Goal: Task Accomplishment & Management: Use online tool/utility

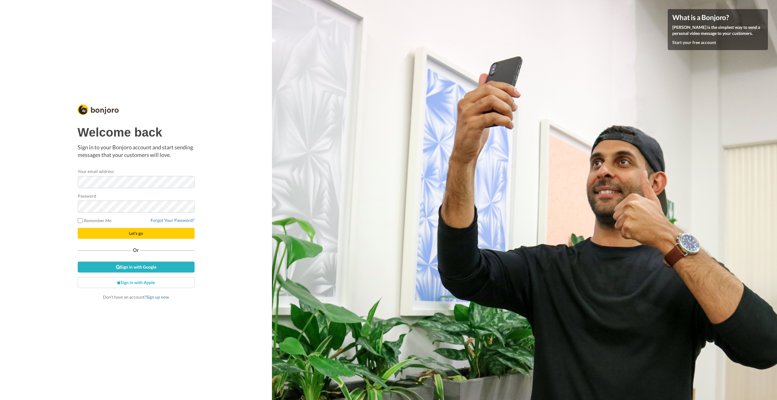
click at [136, 120] on div "Welcome back Sign in to your Bonjoro account and start sending messages that yo…" at bounding box center [136, 199] width 120 height 203
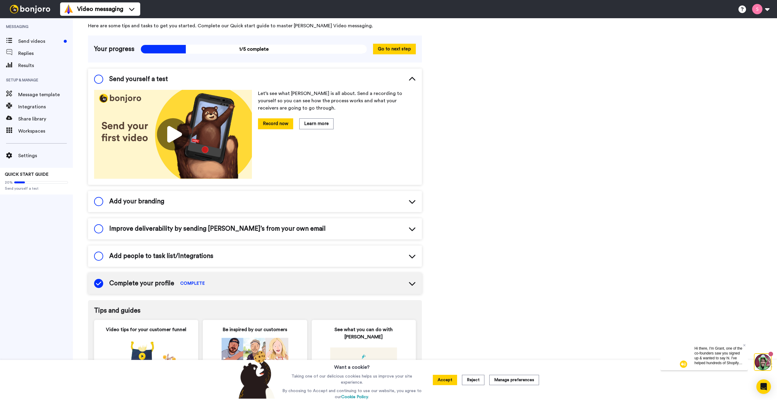
scroll to position [90, 0]
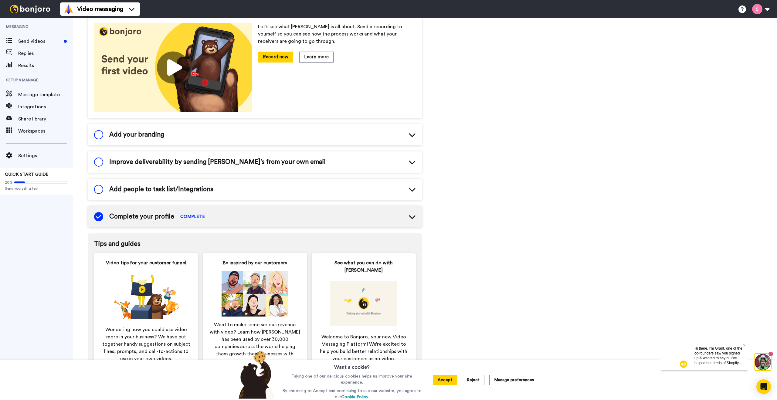
click at [155, 133] on span "Add your branding" at bounding box center [136, 134] width 55 height 9
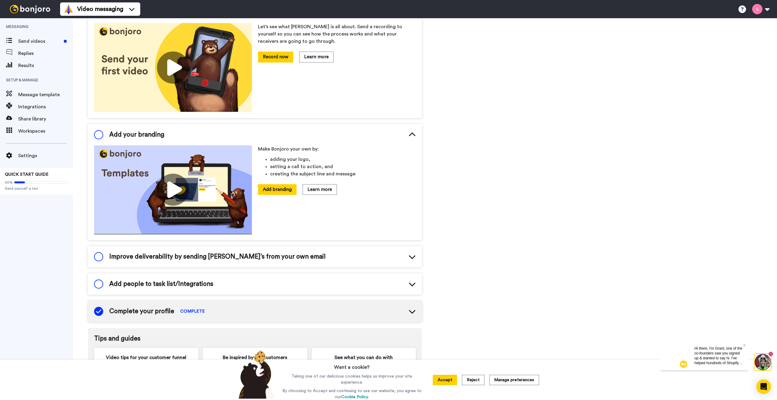
click at [155, 133] on span "Add your branding" at bounding box center [136, 134] width 55 height 9
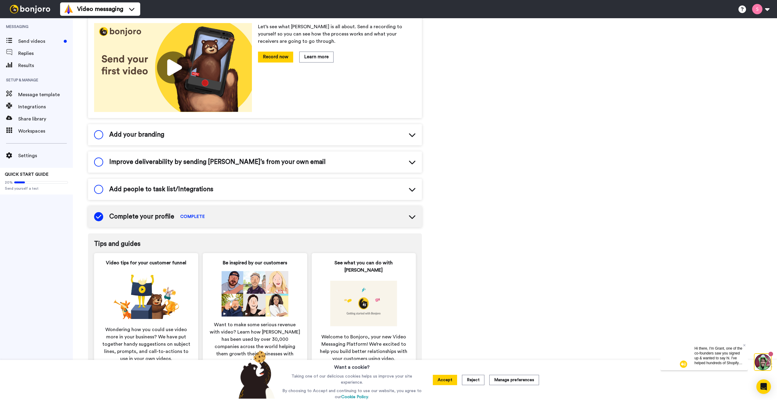
scroll to position [0, 0]
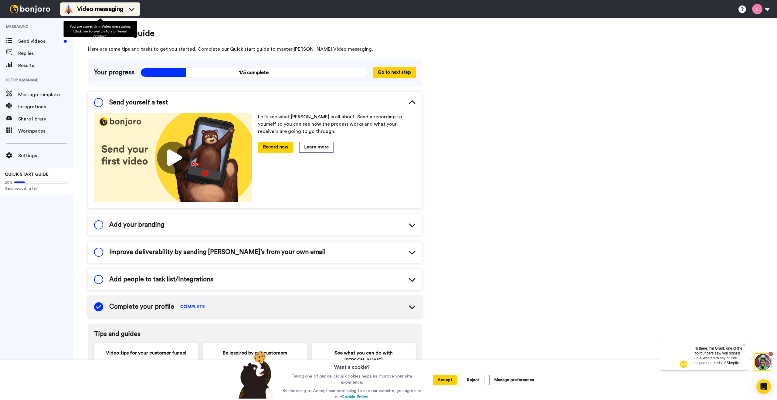
click at [114, 10] on span "Video messaging" at bounding box center [100, 9] width 46 height 8
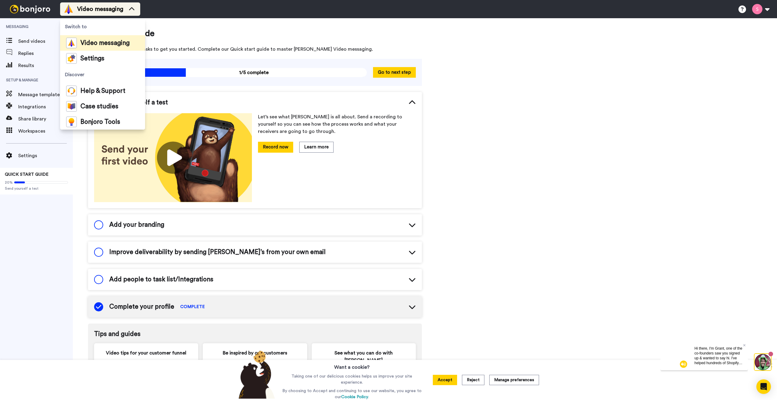
click at [114, 10] on span "Video messaging" at bounding box center [100, 9] width 46 height 8
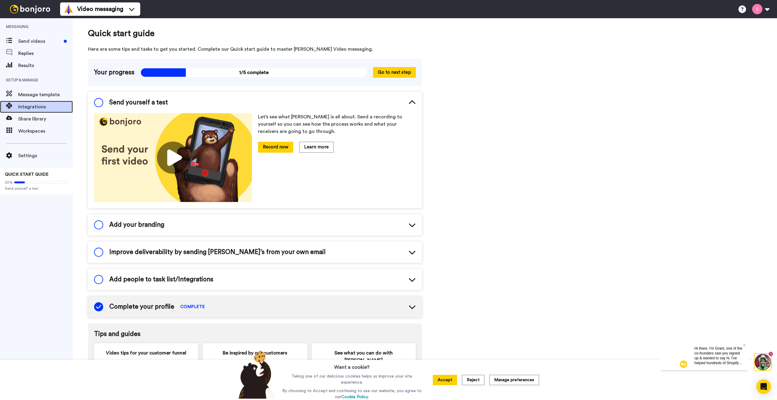
click at [30, 104] on span "Integrations" at bounding box center [45, 106] width 55 height 7
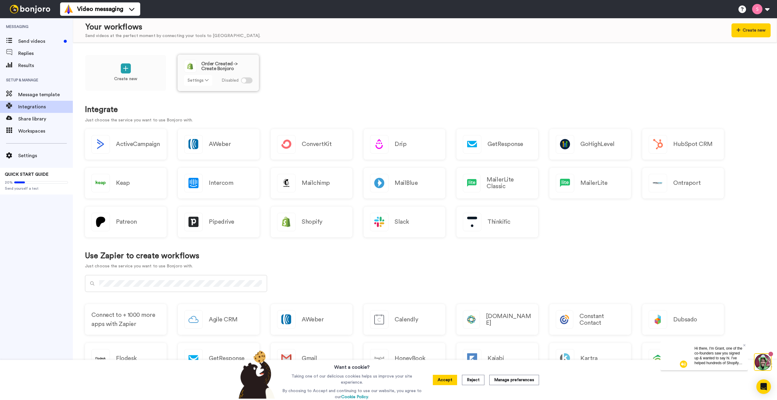
click at [204, 83] on button "Settings" at bounding box center [198, 80] width 28 height 11
click at [204, 82] on button "Settings" at bounding box center [198, 80] width 28 height 11
click at [250, 83] on div at bounding box center [247, 80] width 12 height 6
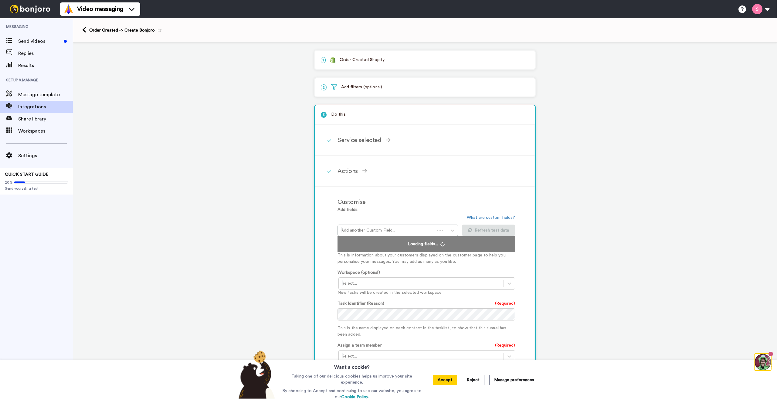
click at [352, 63] on p "1 Order Created Shopify" at bounding box center [425, 60] width 208 height 6
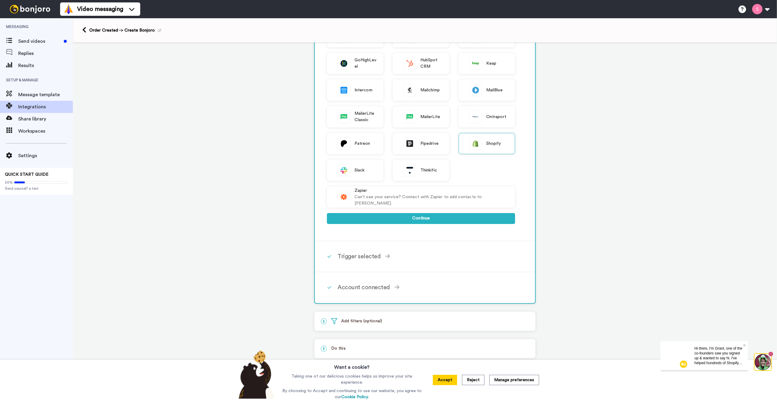
scroll to position [98, 0]
click at [407, 258] on div "Trigger selected" at bounding box center [426, 255] width 178 height 9
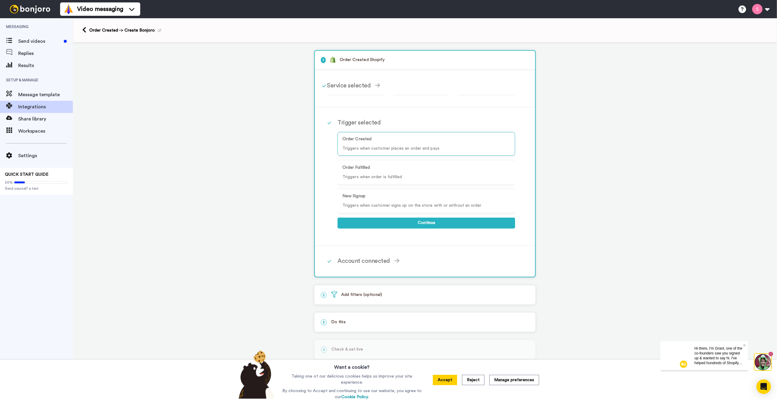
scroll to position [0, 0]
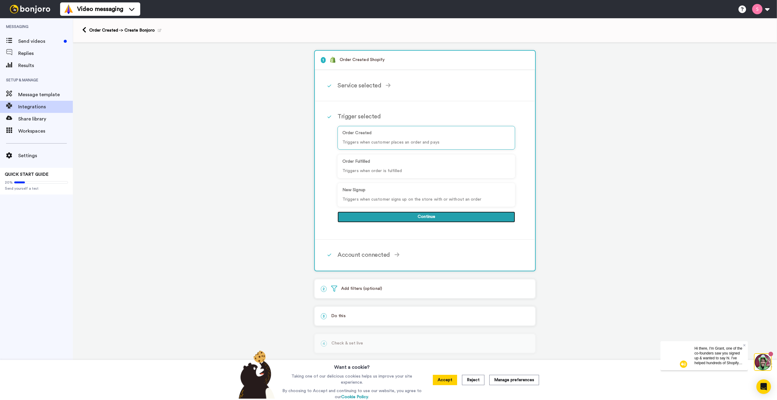
click at [420, 220] on button "Continue" at bounding box center [426, 216] width 178 height 11
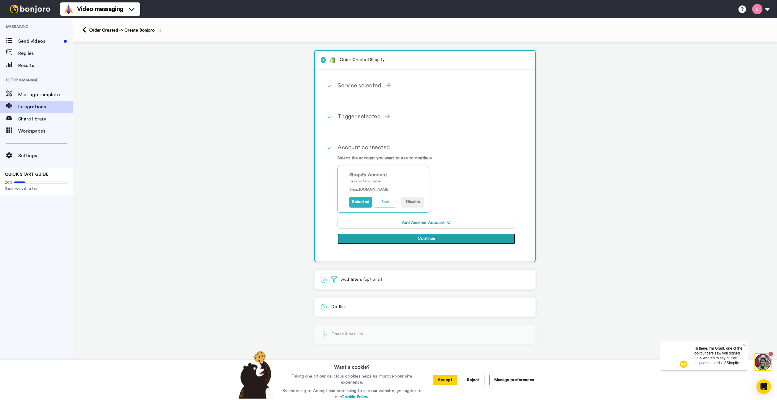
click at [390, 236] on button "Continue" at bounding box center [426, 238] width 178 height 11
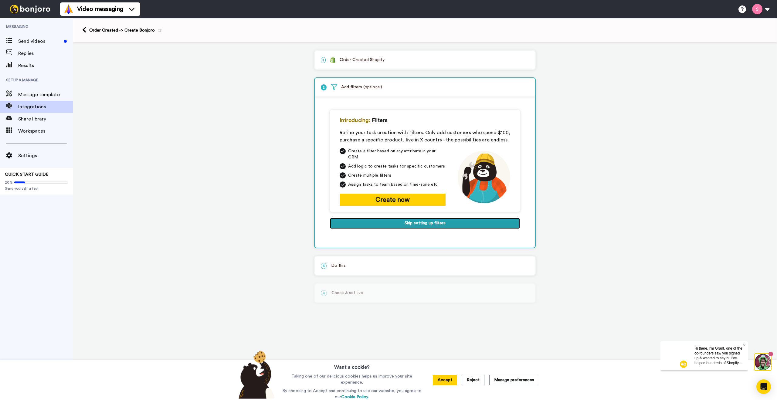
click at [407, 221] on button "Skip setting up filters" at bounding box center [425, 223] width 190 height 11
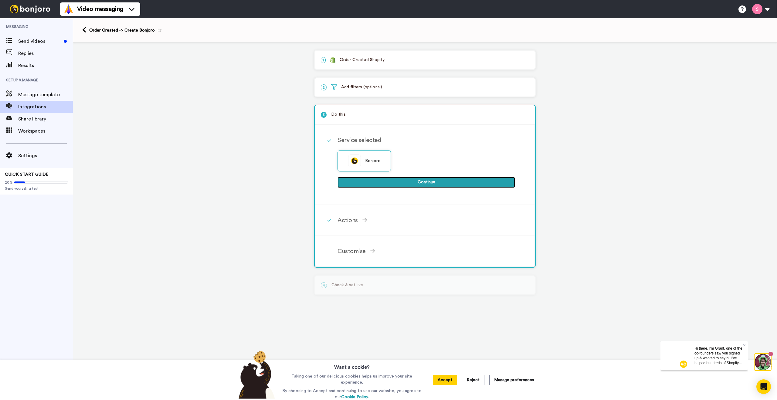
click at [408, 187] on button "Continue" at bounding box center [426, 182] width 178 height 11
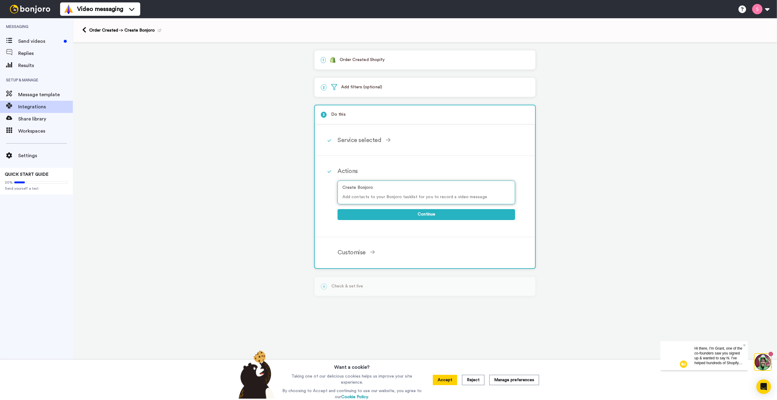
click at [403, 189] on p "Create Bonjoro" at bounding box center [426, 187] width 168 height 6
click at [406, 212] on button "Continue" at bounding box center [426, 214] width 178 height 11
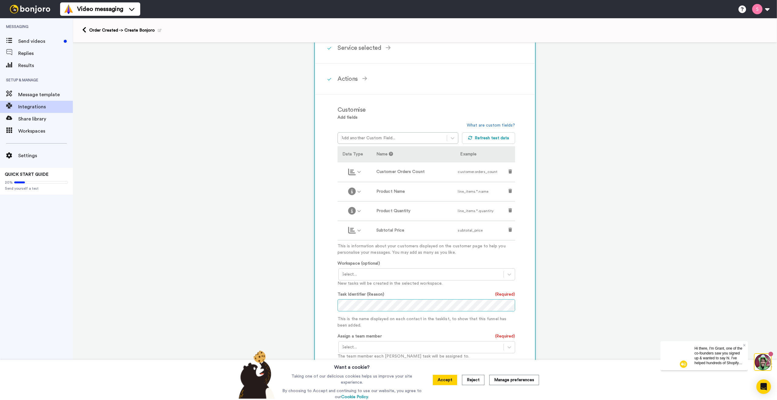
scroll to position [175, 0]
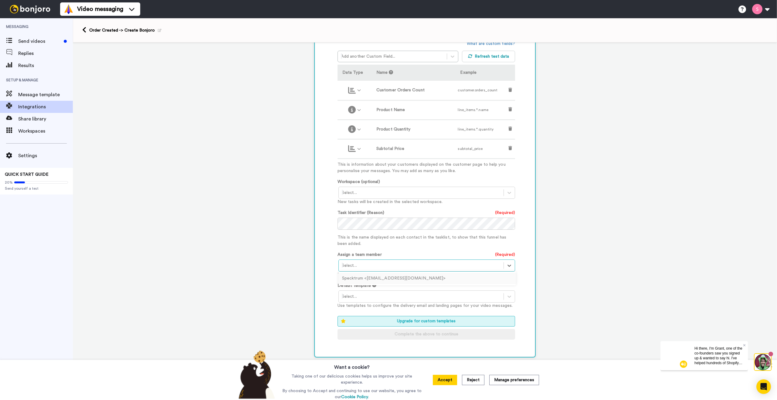
click at [365, 262] on div at bounding box center [421, 265] width 159 height 7
click at [382, 278] on div "Specktrum <kundeservice@specktrum.dk>" at bounding box center [427, 278] width 178 height 11
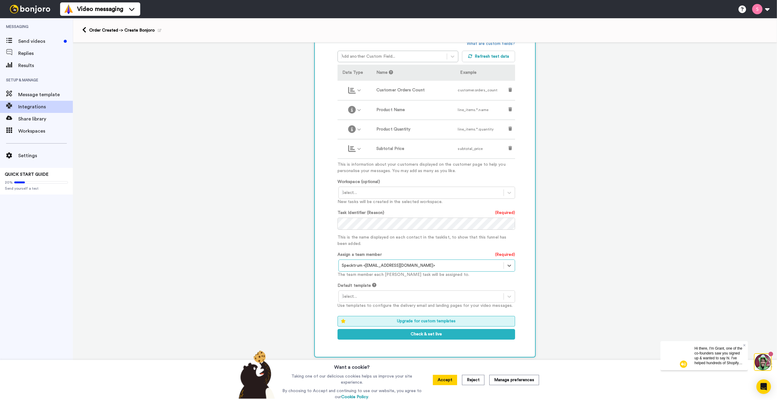
click at [346, 293] on div at bounding box center [421, 296] width 159 height 7
click at [327, 275] on div "Customised Add fields Add another Custom Field... What are custom fields? Refre…" at bounding box center [424, 184] width 219 height 343
click at [379, 299] on div at bounding box center [421, 296] width 159 height 7
click at [376, 306] on div "Bonjoro branded template" at bounding box center [427, 309] width 178 height 11
click at [388, 332] on button "Check & set live" at bounding box center [426, 334] width 178 height 11
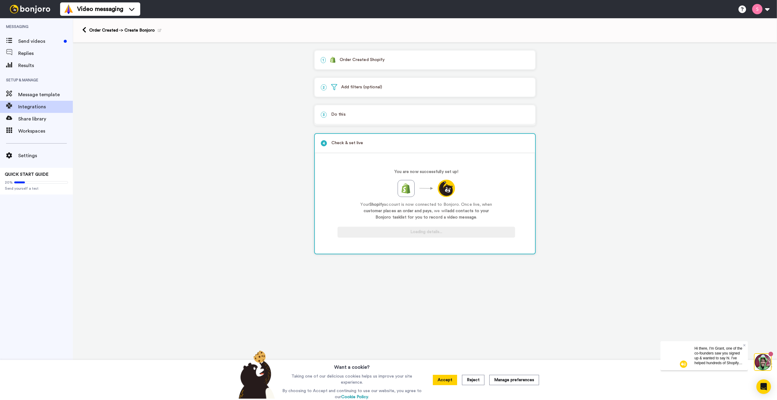
scroll to position [0, 0]
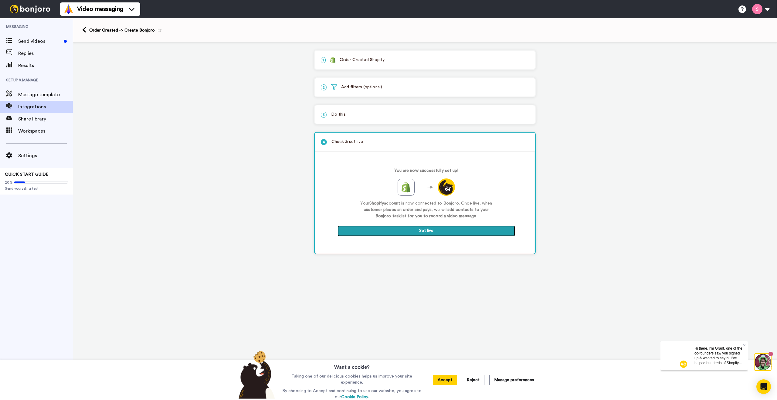
click at [397, 228] on button "Set live" at bounding box center [426, 230] width 178 height 11
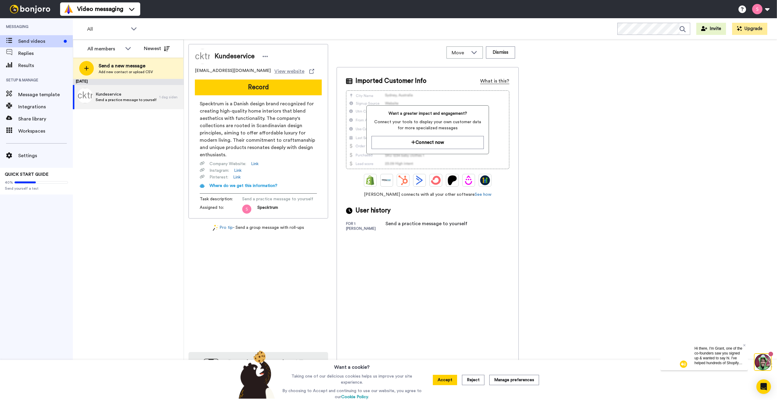
click at [498, 79] on div "What is this?" at bounding box center [494, 80] width 29 height 7
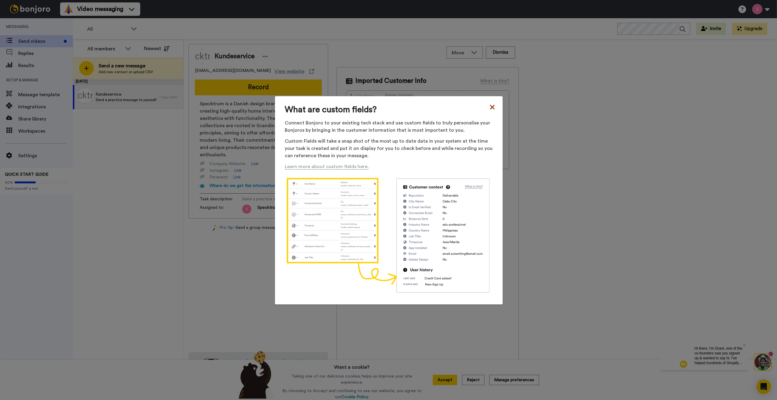
click at [493, 107] on icon at bounding box center [492, 106] width 6 height 7
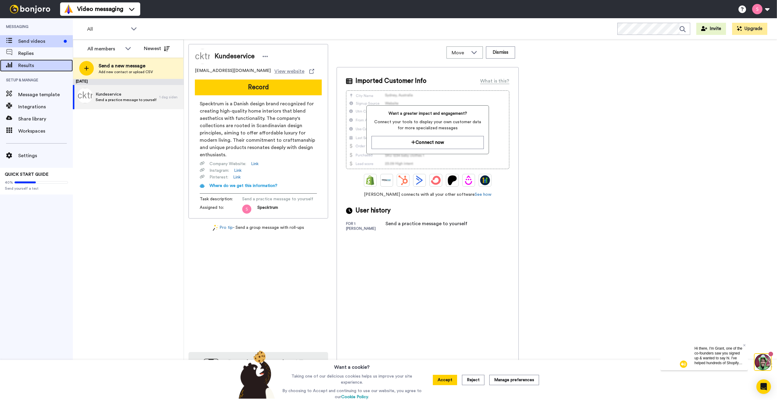
click at [39, 66] on span "Results" at bounding box center [45, 65] width 55 height 7
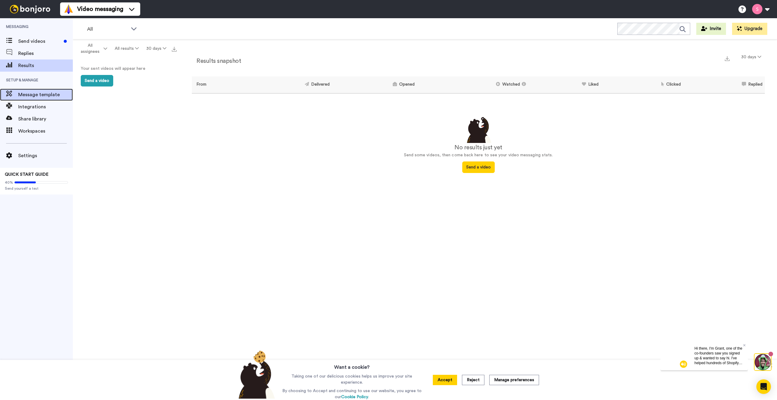
click at [41, 96] on span "Message template" at bounding box center [45, 94] width 55 height 7
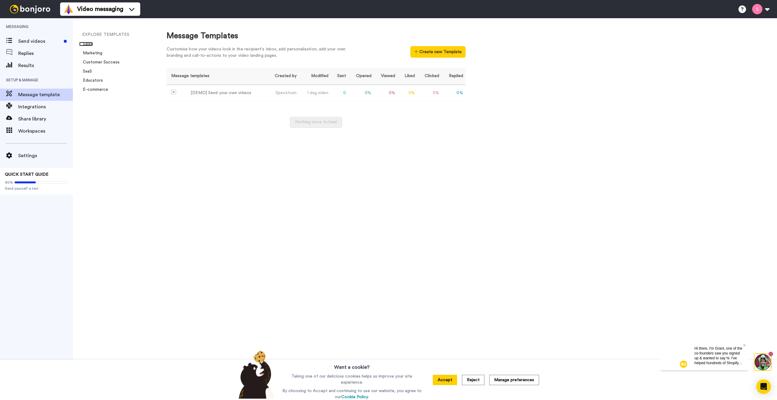
click at [90, 45] on link "Sales" at bounding box center [86, 44] width 14 height 4
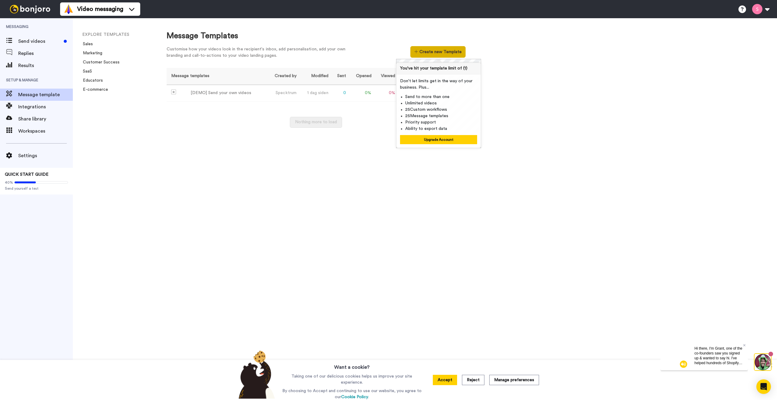
click at [441, 55] on button "Create new Template" at bounding box center [437, 52] width 55 height 12
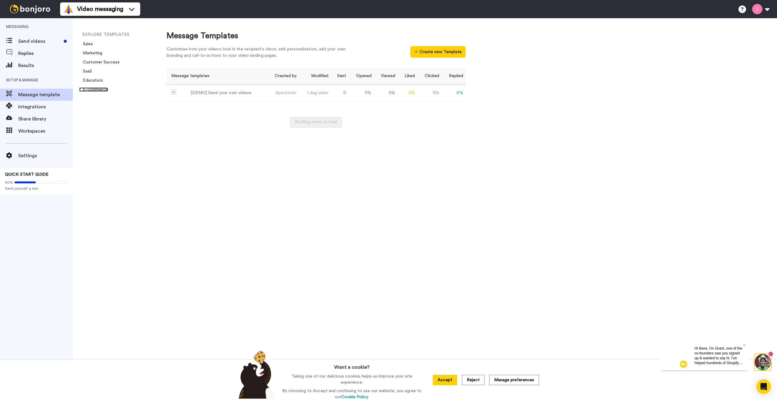
click at [92, 90] on link "E-commerce" at bounding box center [93, 89] width 29 height 4
click at [47, 109] on span "Integrations" at bounding box center [45, 106] width 55 height 7
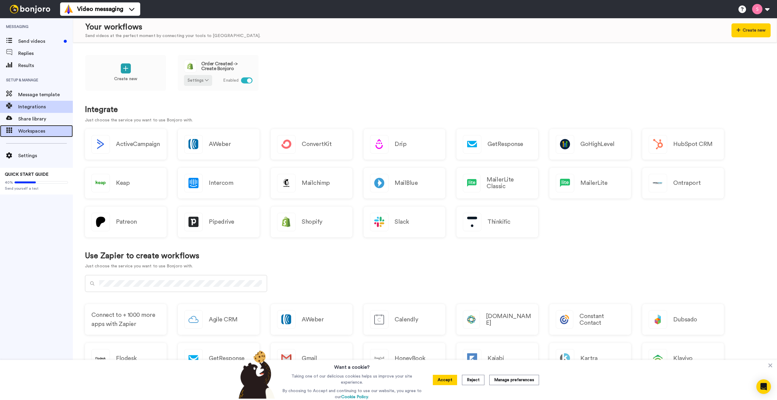
click at [32, 133] on span "Workspaces" at bounding box center [45, 130] width 55 height 7
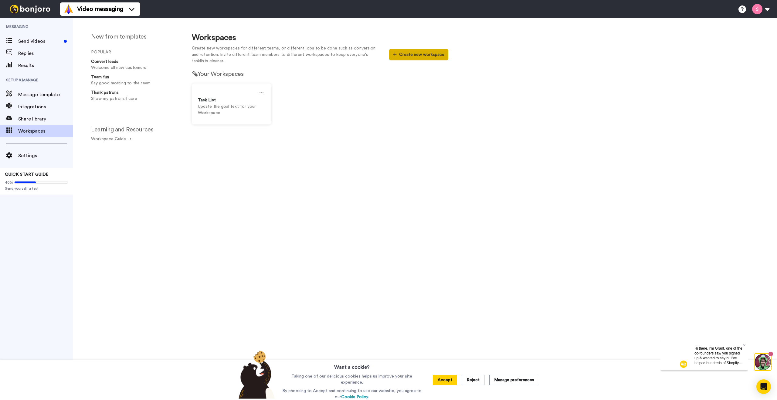
click at [400, 55] on button "Create new workspace" at bounding box center [418, 55] width 59 height 12
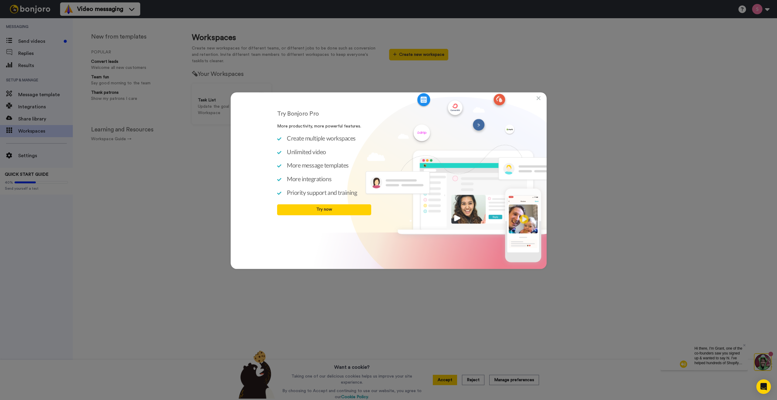
click at [188, 154] on div "Try Bonjoro Pro More productivity, more powerful features. Create multiple work…" at bounding box center [388, 200] width 777 height 400
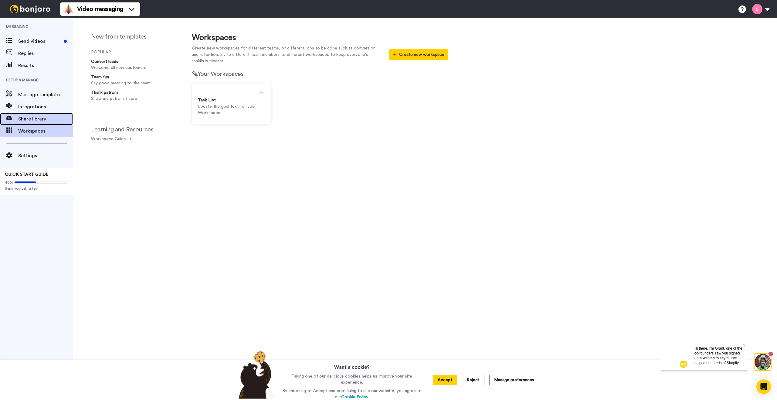
click at [31, 118] on span "Share library" at bounding box center [45, 118] width 55 height 7
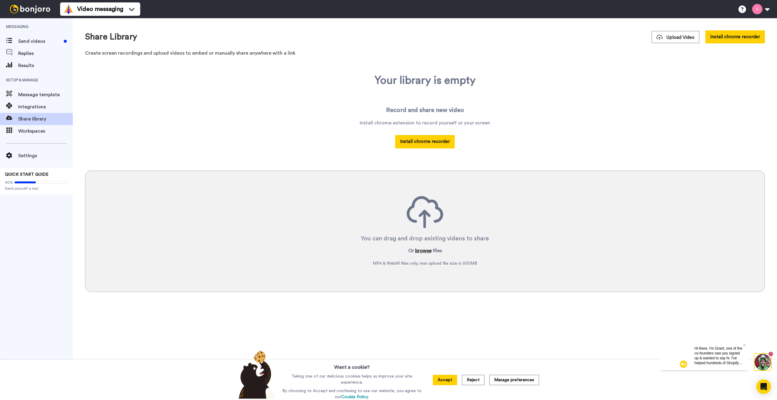
click at [422, 250] on button "browse" at bounding box center [423, 250] width 16 height 7
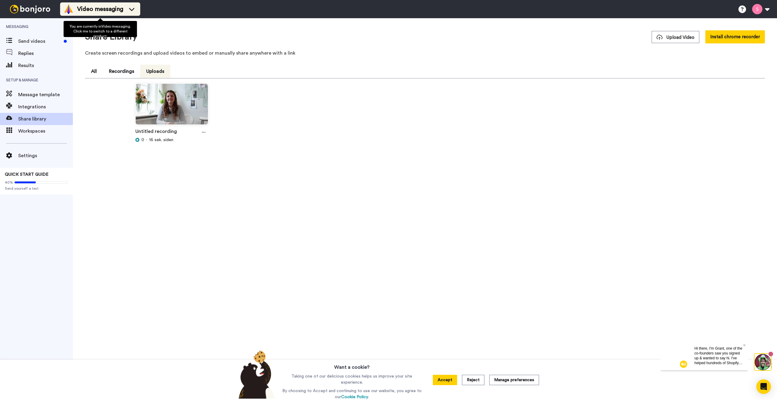
click at [125, 14] on div "Video messaging" at bounding box center [100, 9] width 73 height 10
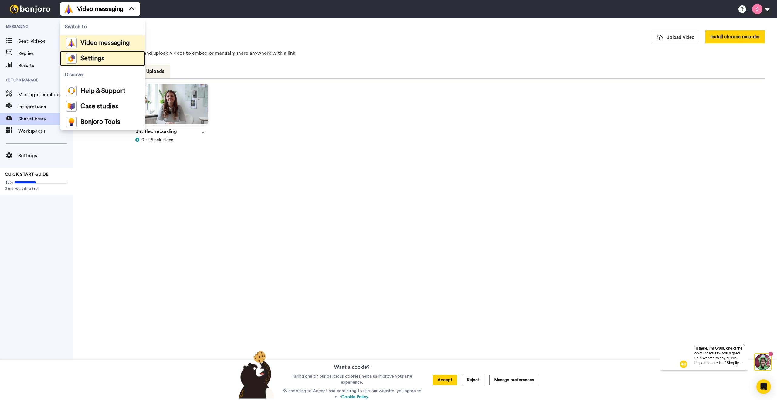
click at [106, 62] on li "Settings" at bounding box center [102, 58] width 85 height 15
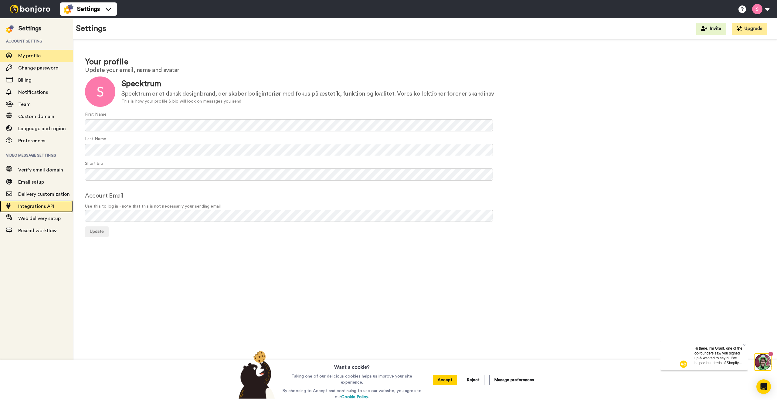
click at [44, 205] on span "Integrations API" at bounding box center [36, 206] width 36 height 5
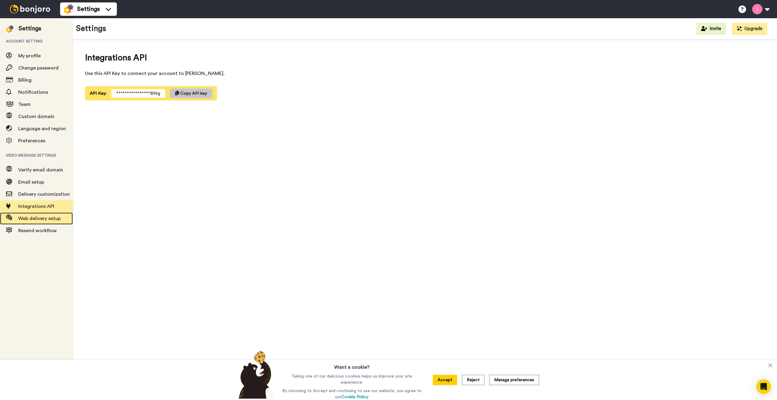
click at [40, 217] on span "Web delivery setup" at bounding box center [39, 218] width 42 height 5
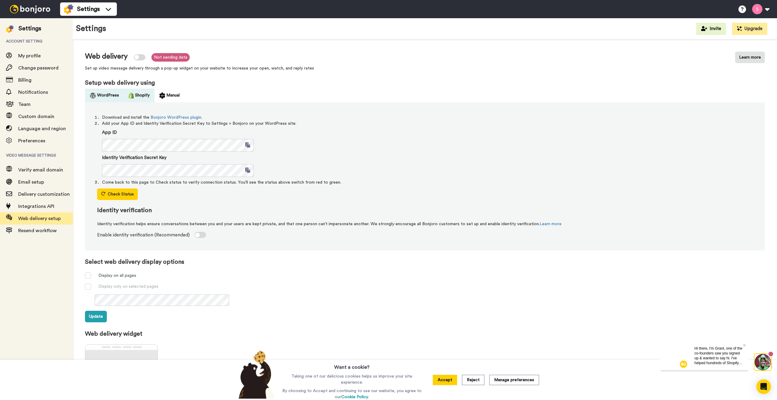
click at [142, 94] on button "Shopify" at bounding box center [139, 96] width 31 height 14
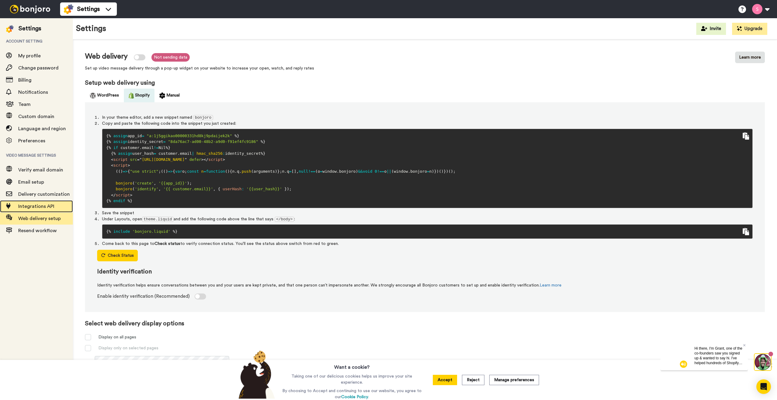
click at [29, 204] on span "Integrations API" at bounding box center [36, 206] width 36 height 5
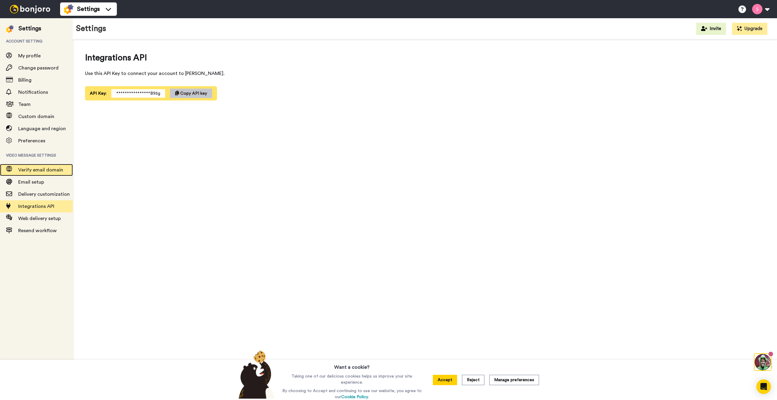
click at [31, 169] on span "Verify email domain" at bounding box center [40, 169] width 45 height 5
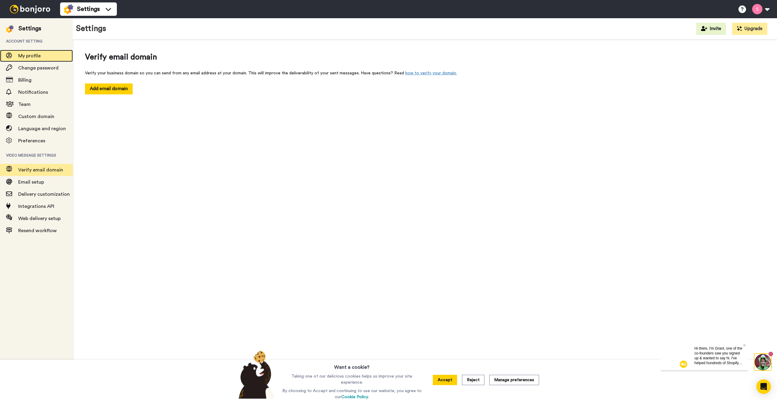
click at [40, 57] on span "My profile" at bounding box center [29, 55] width 22 height 5
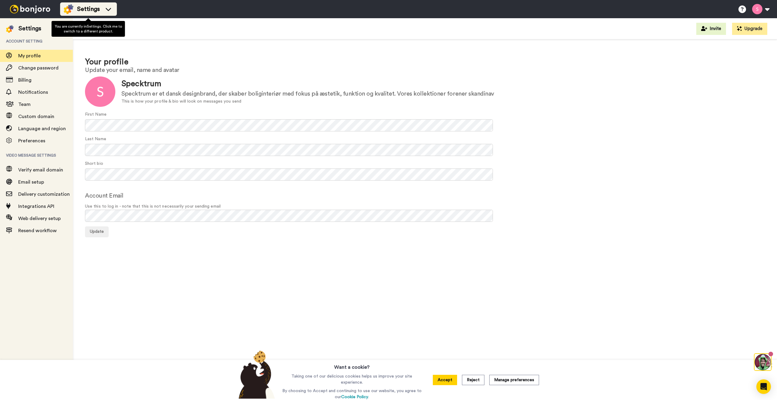
click at [83, 9] on span "Settings" at bounding box center [88, 9] width 23 height 8
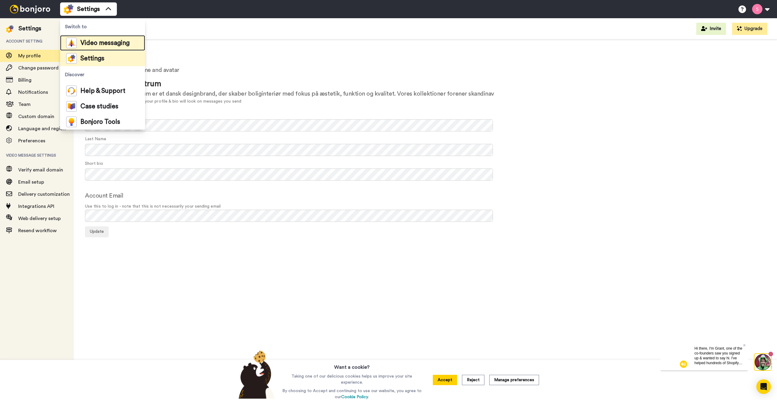
click at [81, 41] on span "Video messaging" at bounding box center [104, 43] width 49 height 6
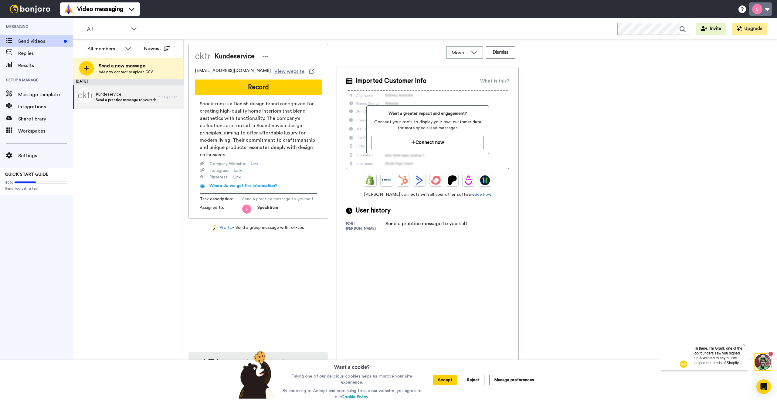
click at [764, 12] on button at bounding box center [760, 8] width 23 height 13
drag, startPoint x: 475, startPoint y: 379, endPoint x: 473, endPoint y: 376, distance: 4.0
click at [475, 379] on button "Reject" at bounding box center [473, 380] width 22 height 10
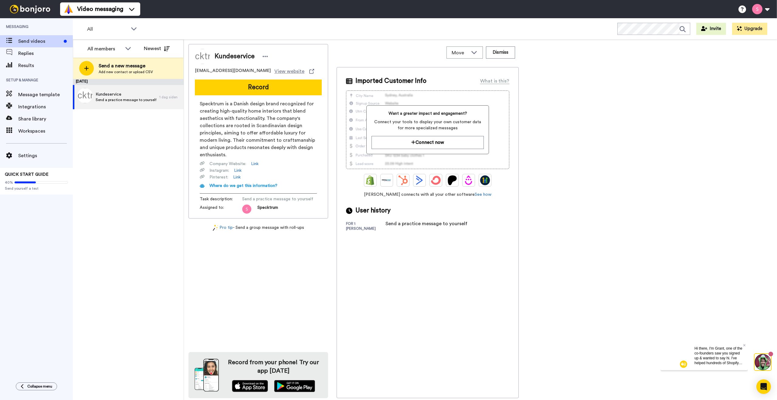
click at [33, 387] on span "Collapse menu" at bounding box center [39, 386] width 25 height 5
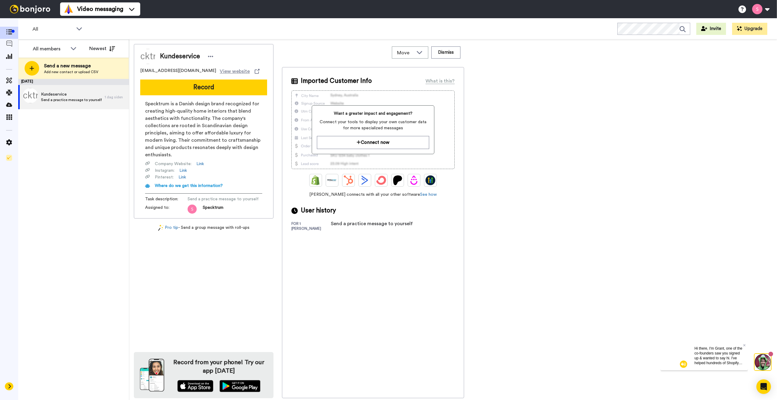
click at [12, 386] on button at bounding box center [9, 386] width 8 height 8
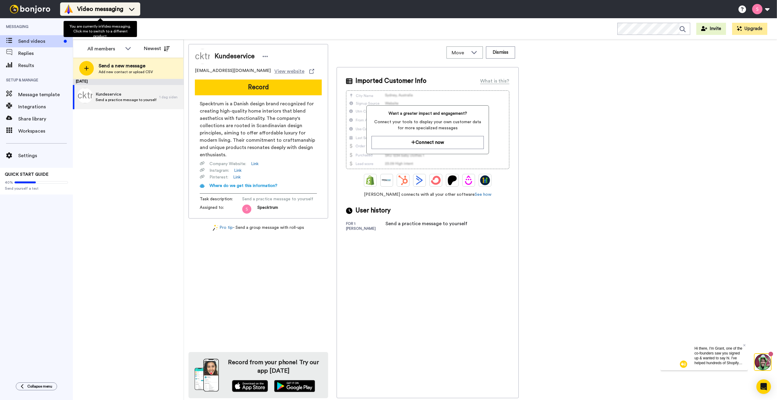
click at [94, 14] on li "Video messaging" at bounding box center [100, 8] width 80 height 13
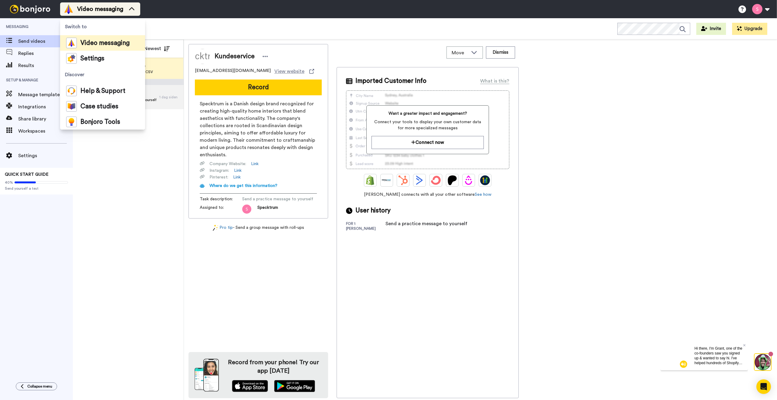
click at [94, 14] on li "Video messaging" at bounding box center [100, 8] width 80 height 13
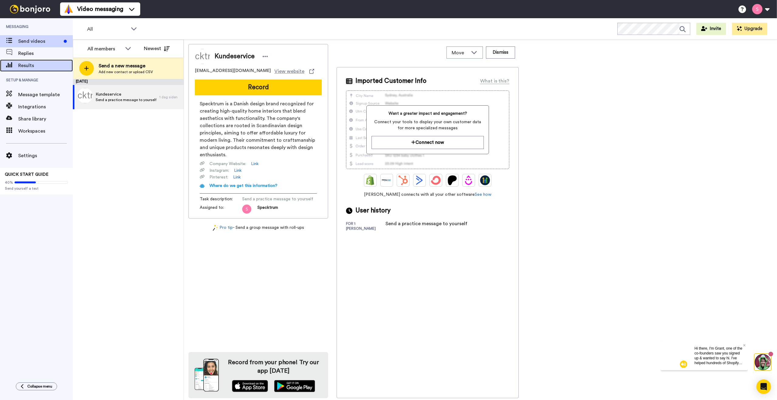
click at [28, 65] on span "Results" at bounding box center [45, 65] width 55 height 7
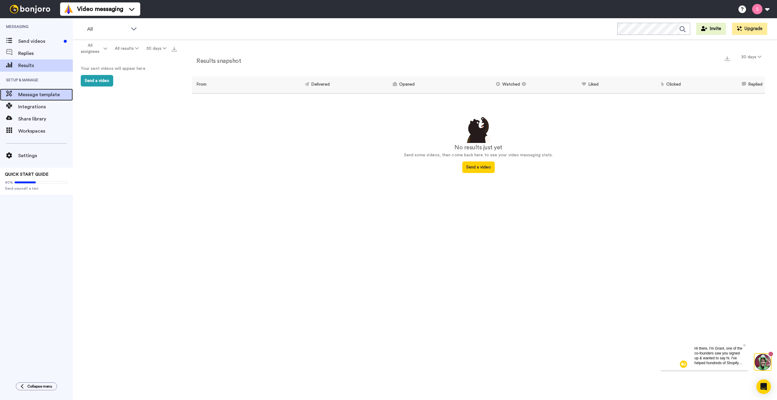
click at [38, 99] on div "Message template" at bounding box center [36, 95] width 73 height 12
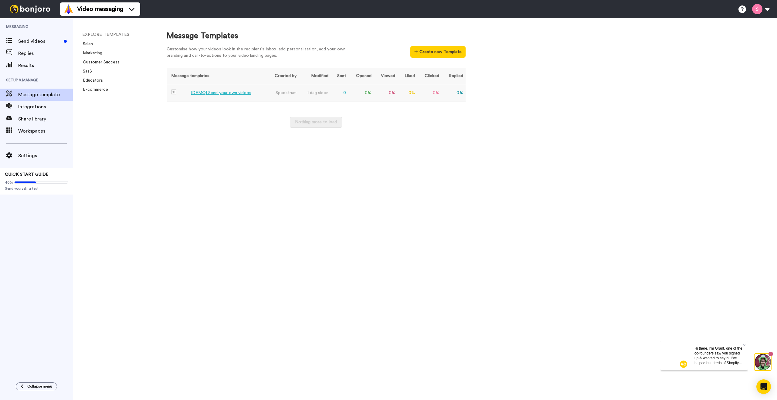
click at [291, 91] on td "Specktrum" at bounding box center [282, 93] width 34 height 17
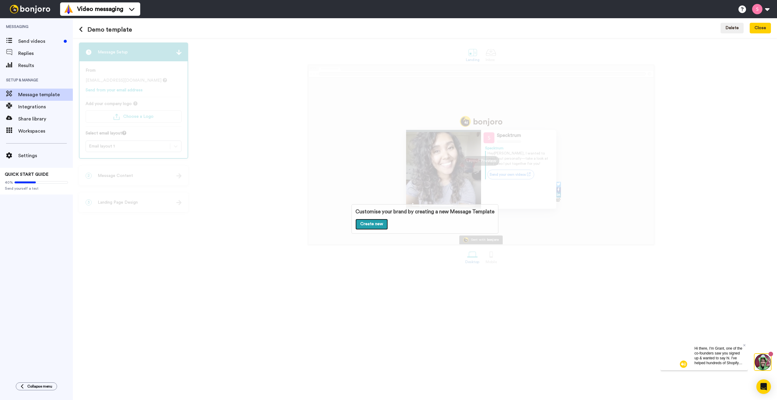
click at [367, 222] on link "Create new" at bounding box center [371, 224] width 32 height 11
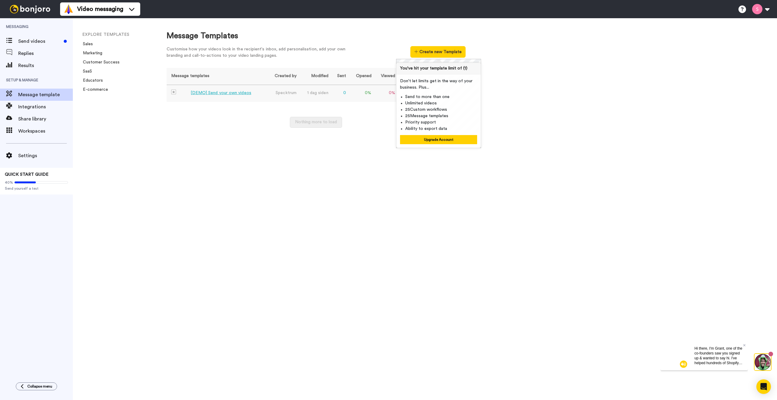
click at [258, 92] on td "[DEMO] Send your own videos" at bounding box center [216, 93] width 98 height 17
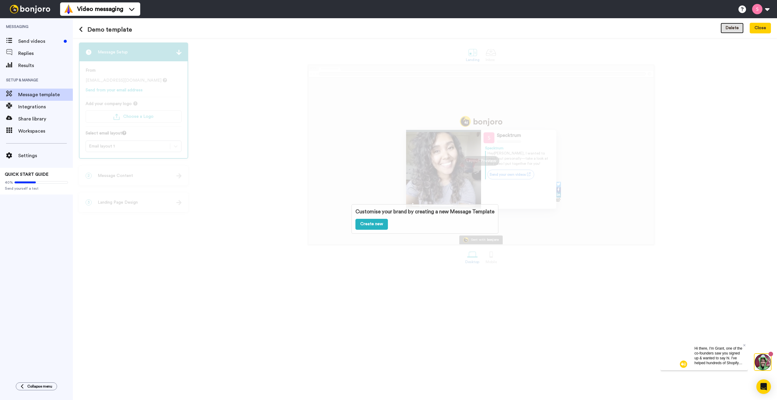
click at [732, 29] on button "Delete" at bounding box center [731, 28] width 23 height 11
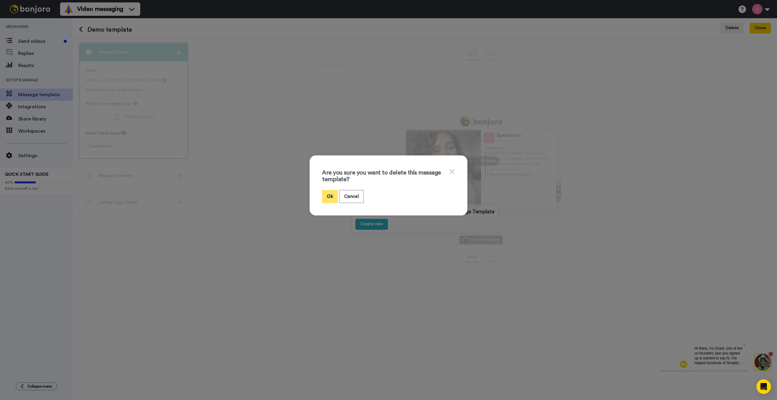
click at [329, 195] on button "Ok" at bounding box center [330, 196] width 16 height 13
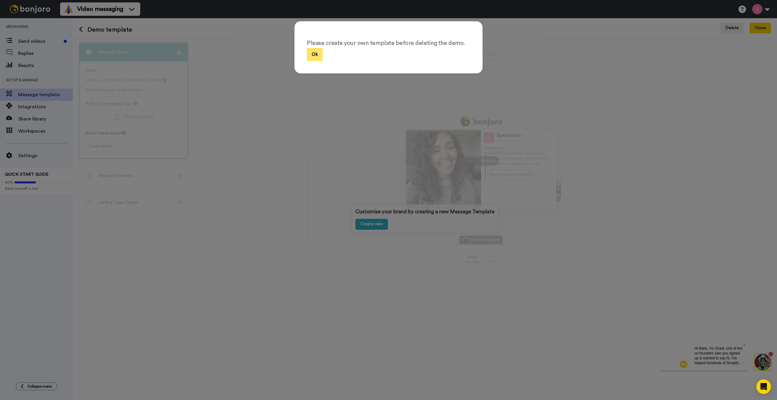
click at [312, 57] on button "Ok" at bounding box center [315, 54] width 16 height 13
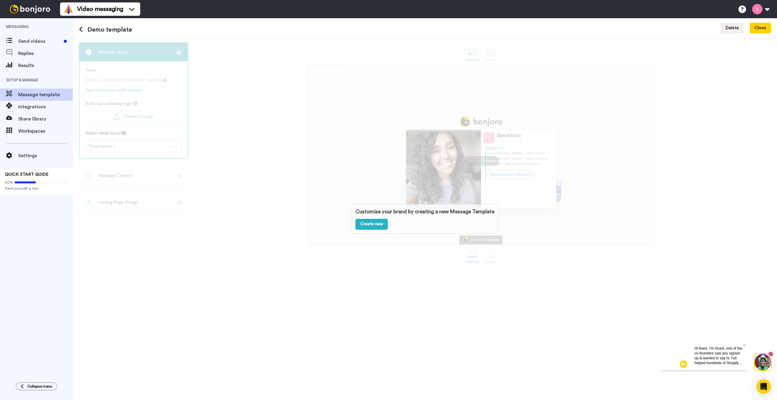
click at [80, 28] on icon at bounding box center [81, 29] width 4 height 6
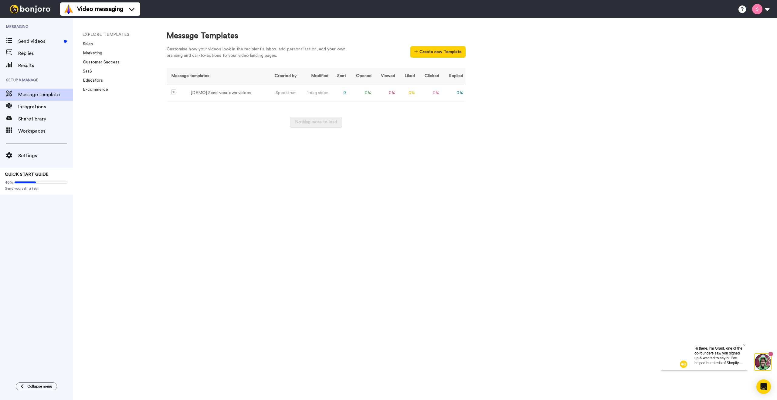
click at [432, 106] on div "Message templates Created by Modified Sent Opened Viewed Liked Clicked Replied …" at bounding box center [316, 101] width 299 height 66
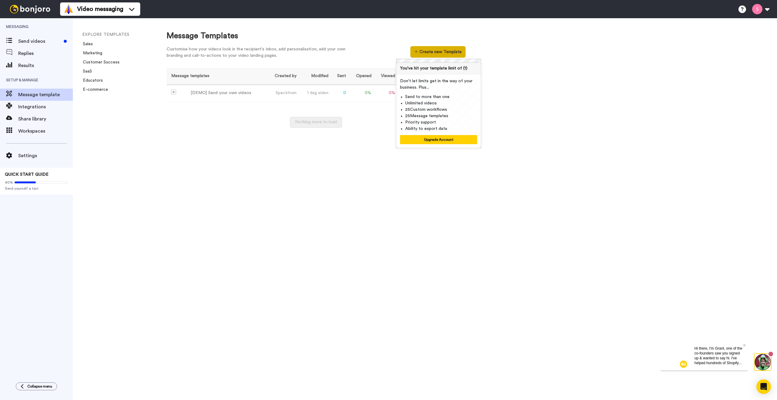
click at [424, 55] on button "Create new Template" at bounding box center [437, 52] width 55 height 12
click at [87, 44] on link "Sales" at bounding box center [86, 44] width 14 height 4
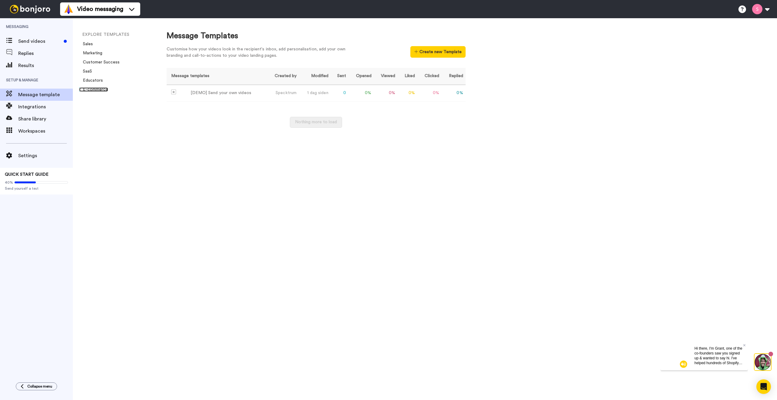
click at [95, 88] on link "E-commerce" at bounding box center [93, 89] width 29 height 4
click at [90, 87] on link "E-commerce" at bounding box center [93, 89] width 29 height 4
